Goal: Find specific page/section: Find specific page/section

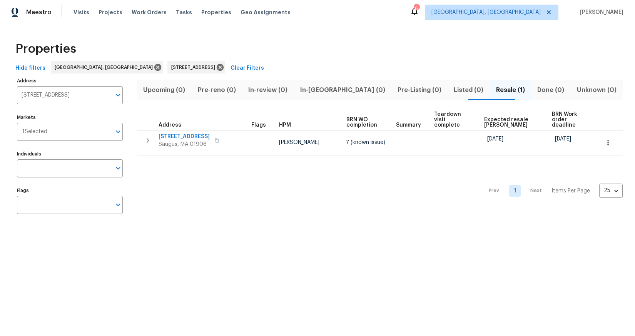
click at [170, 93] on span "Upcoming (0)" at bounding box center [164, 90] width 45 height 11
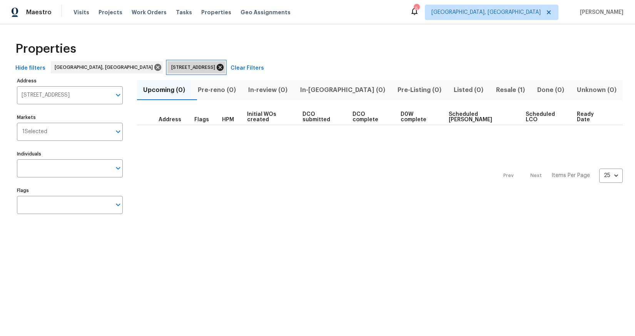
click at [217, 68] on icon at bounding box center [220, 67] width 7 height 7
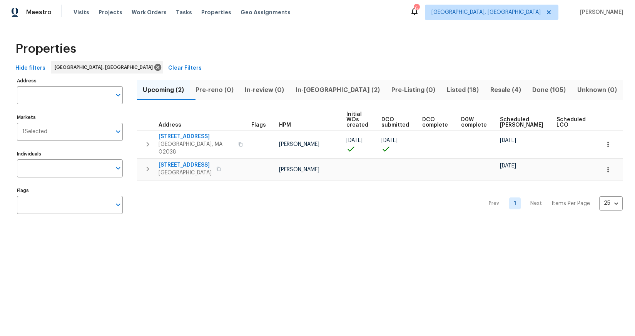
scroll to position [0, 10]
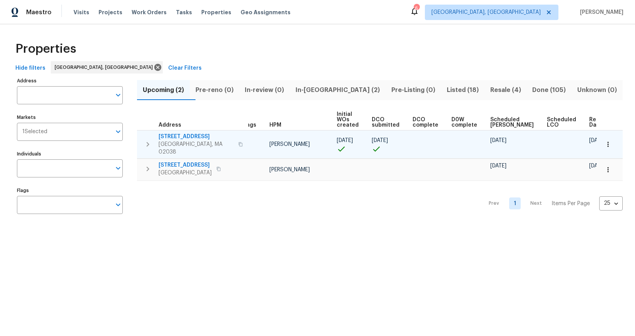
click at [183, 136] on span "[STREET_ADDRESS]" at bounding box center [195, 137] width 75 height 8
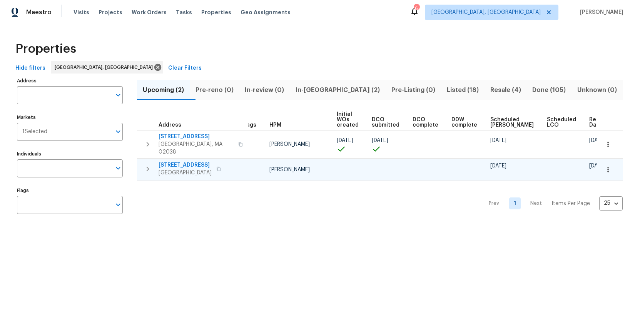
drag, startPoint x: 352, startPoint y: 170, endPoint x: 403, endPoint y: 170, distance: 51.2
click at [403, 170] on tr "[STREET_ADDRESS] [PERSON_NAME] [DATE] [DATE]" at bounding box center [384, 169] width 515 height 22
drag, startPoint x: 390, startPoint y: 173, endPoint x: 316, endPoint y: 170, distance: 74.3
click at [315, 171] on tr "[STREET_ADDRESS] [PERSON_NAME] [DATE] [DATE]" at bounding box center [384, 169] width 515 height 22
drag, startPoint x: 317, startPoint y: 183, endPoint x: 273, endPoint y: 180, distance: 43.9
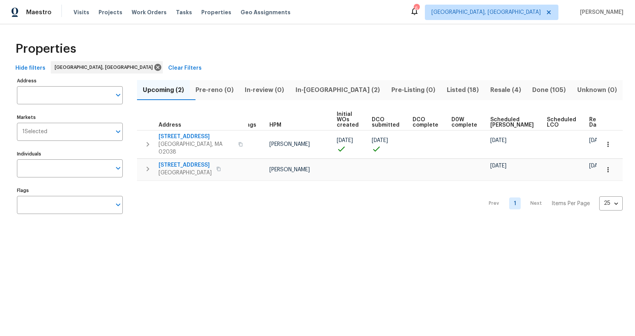
click at [265, 181] on div "Prev 1 Next Items Per Page 25 25 ​" at bounding box center [379, 201] width 485 height 41
drag, startPoint x: 277, startPoint y: 180, endPoint x: 366, endPoint y: 182, distance: 89.3
click at [366, 182] on div "Prev 1 Next Items Per Page 25 25 ​" at bounding box center [379, 201] width 485 height 41
